Goal: Task Accomplishment & Management: Check status

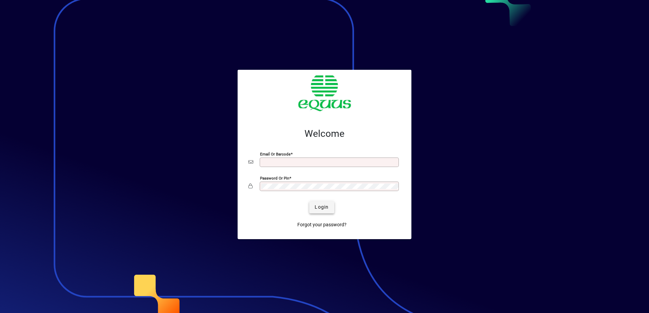
type input "**********"
click at [325, 206] on span "Login" at bounding box center [322, 207] width 14 height 7
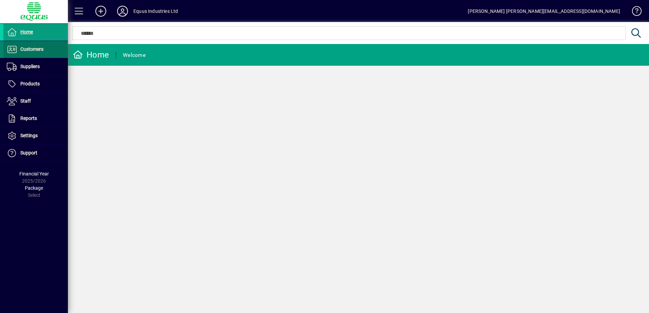
click at [27, 49] on span "Customers" at bounding box center [31, 48] width 23 height 5
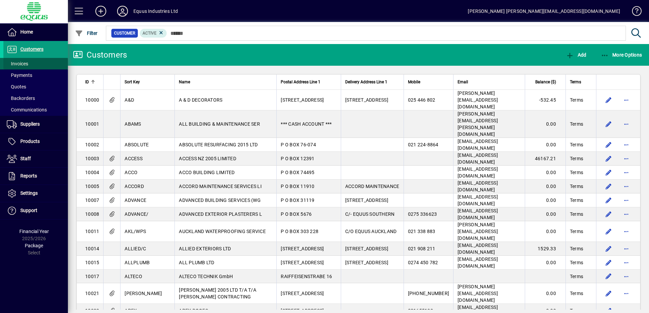
click at [25, 62] on span "Invoices" at bounding box center [17, 63] width 21 height 5
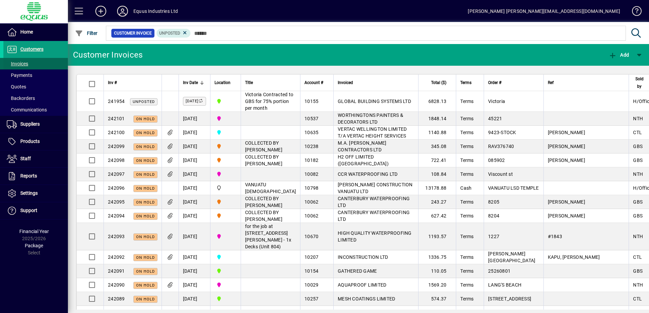
drag, startPoint x: 32, startPoint y: 47, endPoint x: 24, endPoint y: 59, distance: 15.0
click at [32, 47] on span "Customers" at bounding box center [31, 48] width 23 height 5
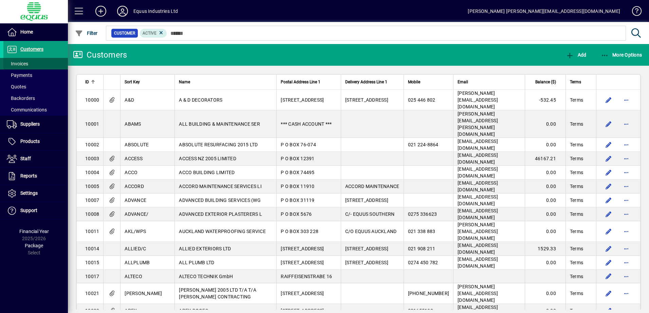
click at [19, 64] on span "Invoices" at bounding box center [17, 63] width 21 height 5
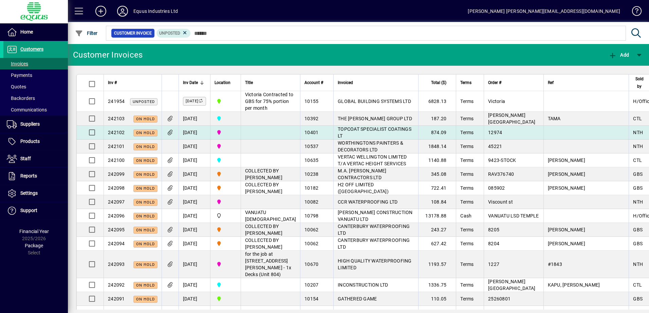
click at [338, 139] on span "TOPCOAT SPECIALIST COATINGS LT" at bounding box center [375, 133] width 74 height 12
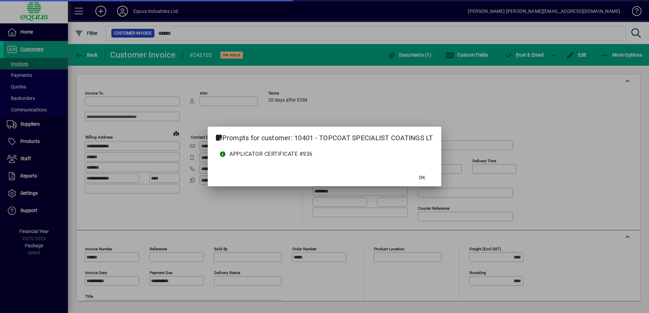
type input "**********"
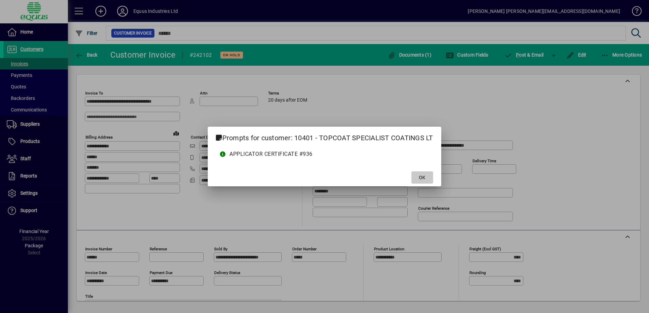
click at [425, 177] on span "OK" at bounding box center [422, 177] width 6 height 7
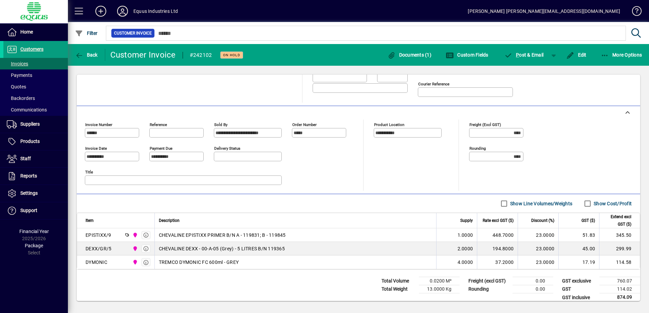
scroll to position [131, 0]
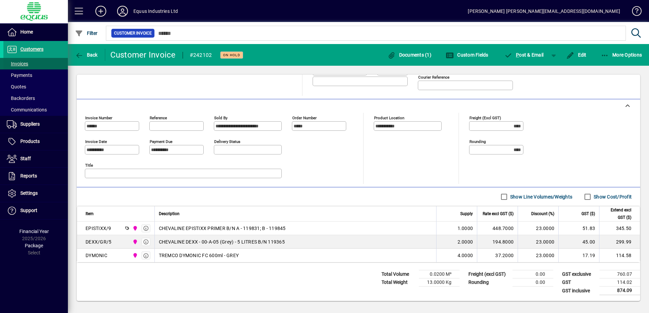
click at [37, 61] on span at bounding box center [35, 64] width 64 height 16
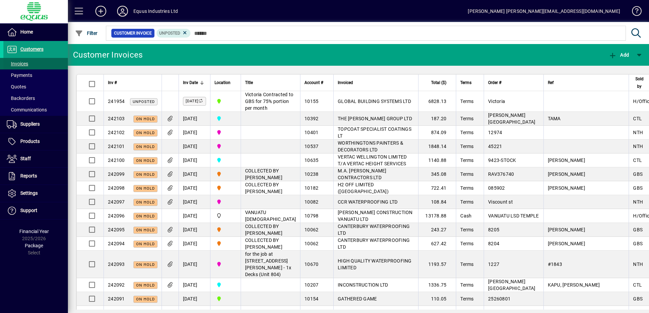
drag, startPoint x: 28, startPoint y: 49, endPoint x: 32, endPoint y: 58, distance: 9.6
click at [28, 49] on span "Customers" at bounding box center [31, 48] width 23 height 5
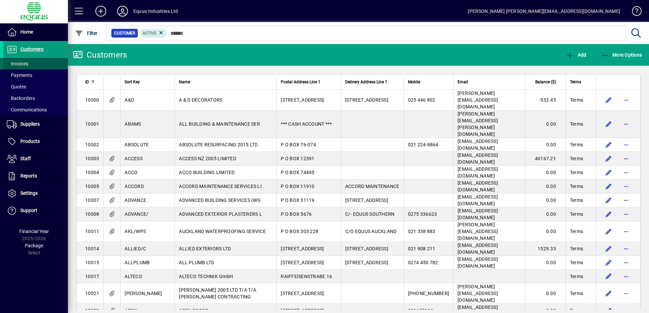
click at [34, 65] on span at bounding box center [35, 64] width 64 height 16
